Goal: Information Seeking & Learning: Learn about a topic

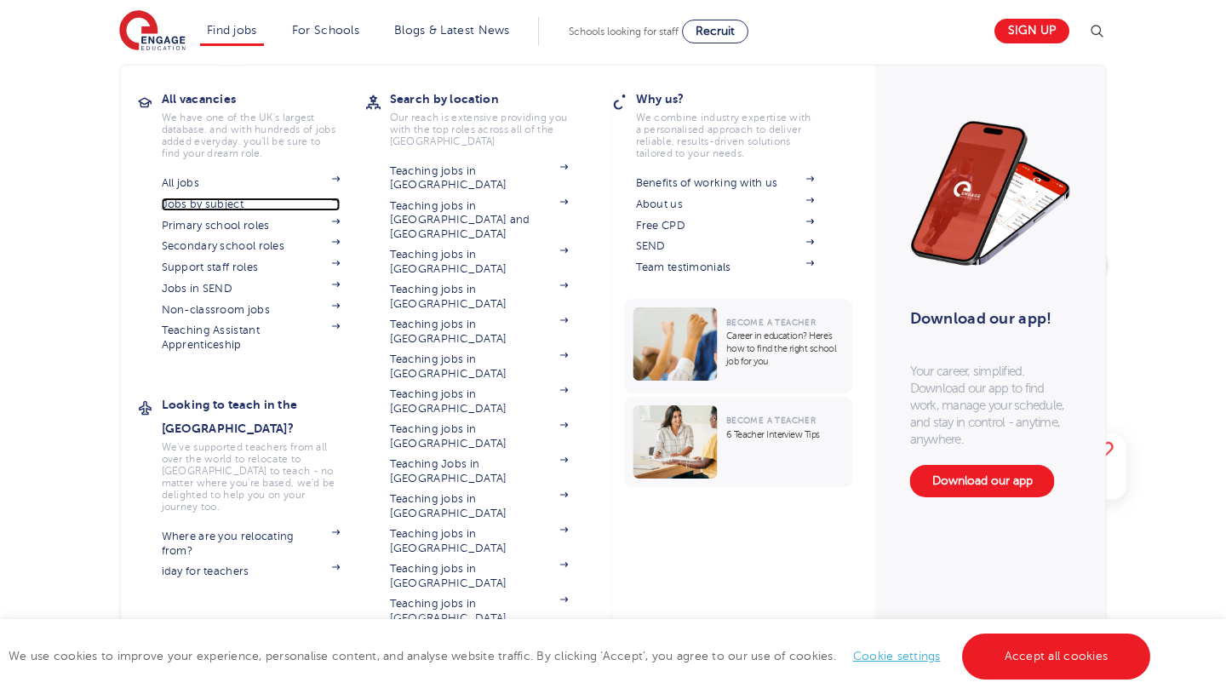
click at [213, 205] on link "Jobs by subject" at bounding box center [251, 205] width 179 height 14
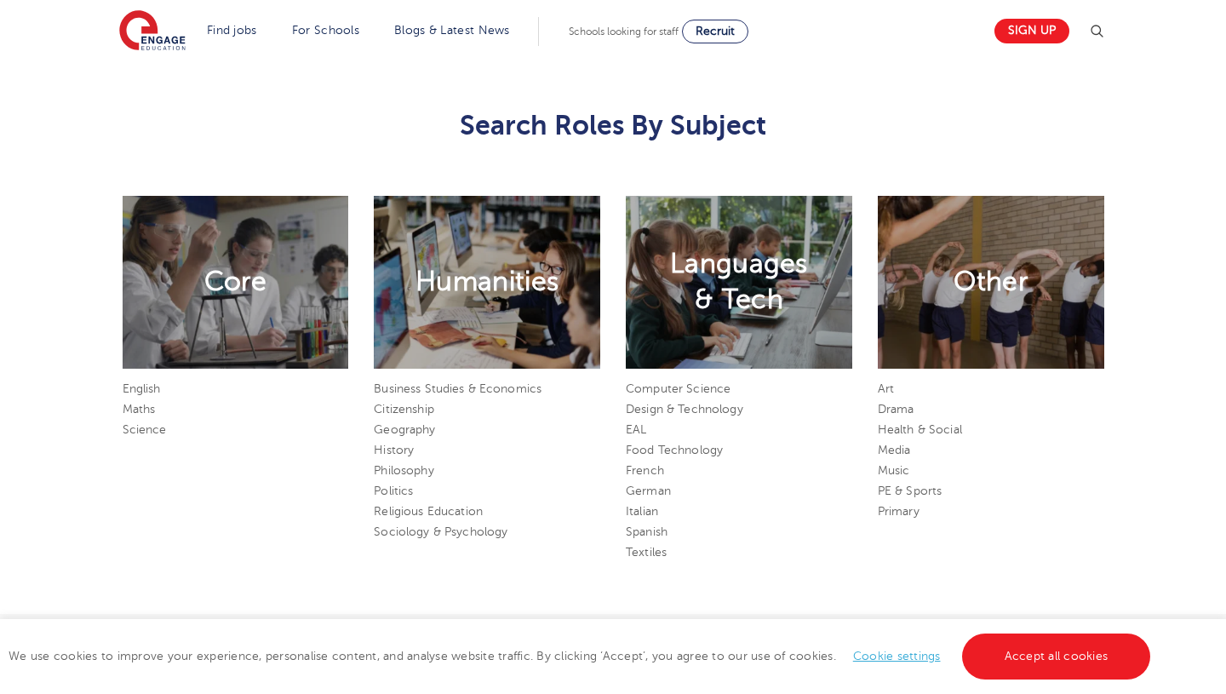
scroll to position [857, 0]
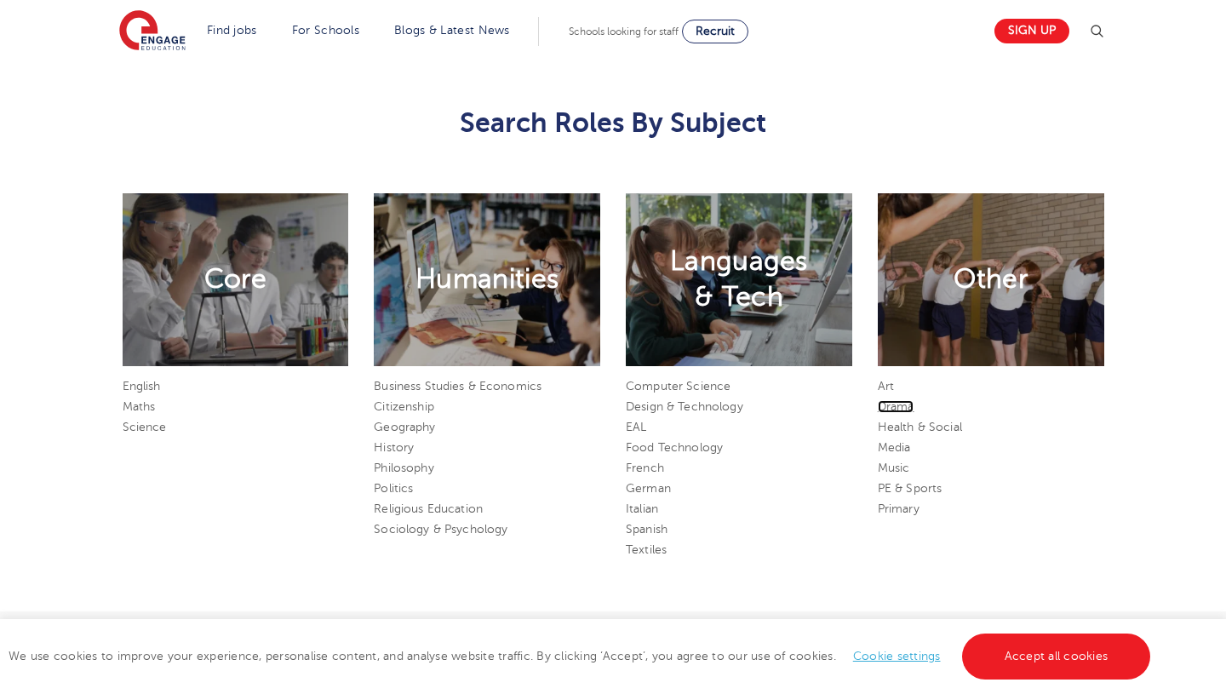
click at [908, 408] on link "Drama" at bounding box center [896, 406] width 37 height 13
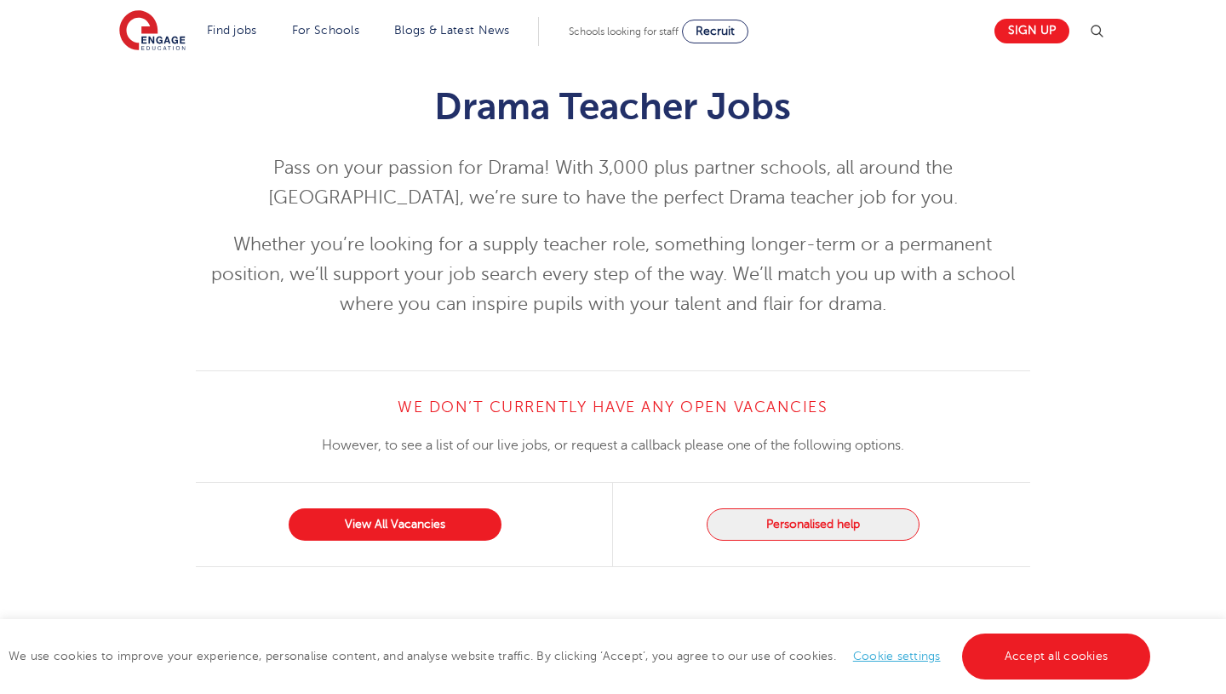
scroll to position [27, 0]
